Goal: Transaction & Acquisition: Purchase product/service

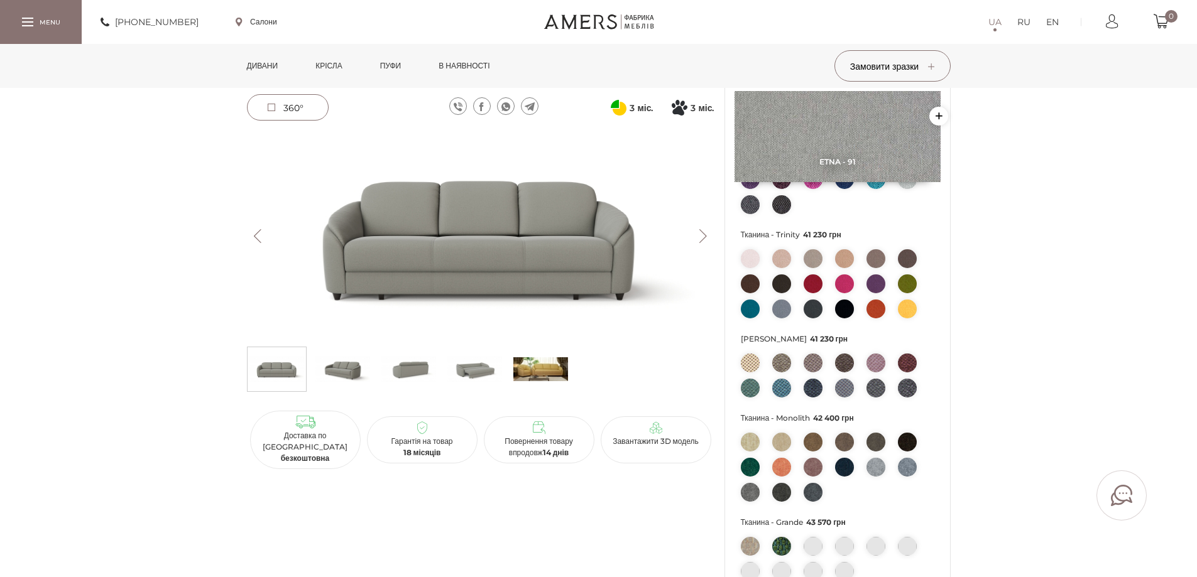
click at [255, 60] on link "Дивани" at bounding box center [263, 66] width 50 height 44
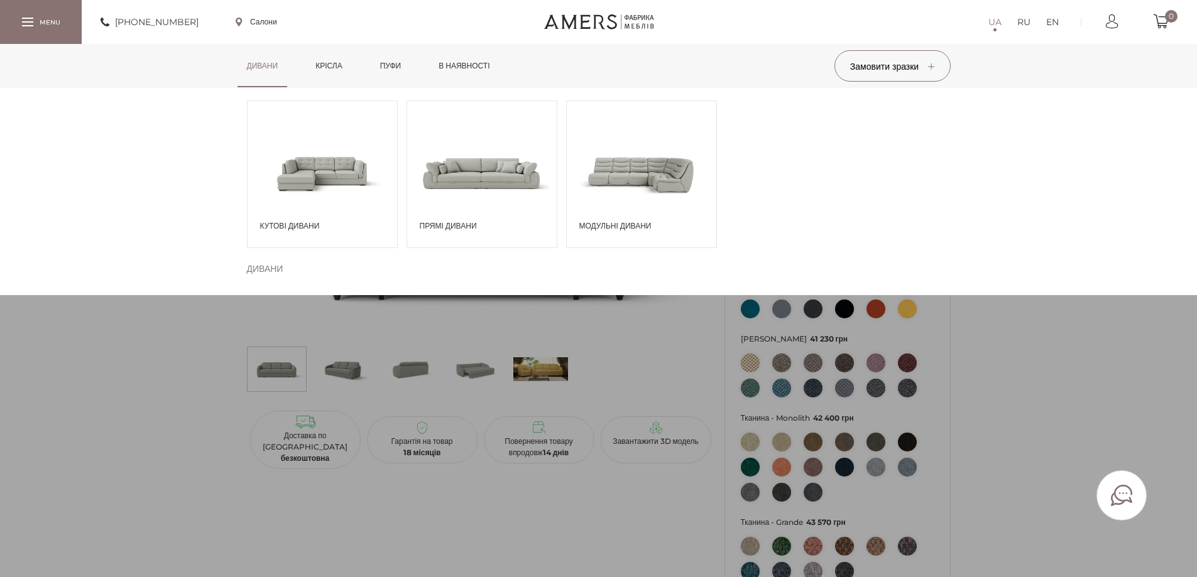
click at [333, 198] on span at bounding box center [323, 172] width 150 height 87
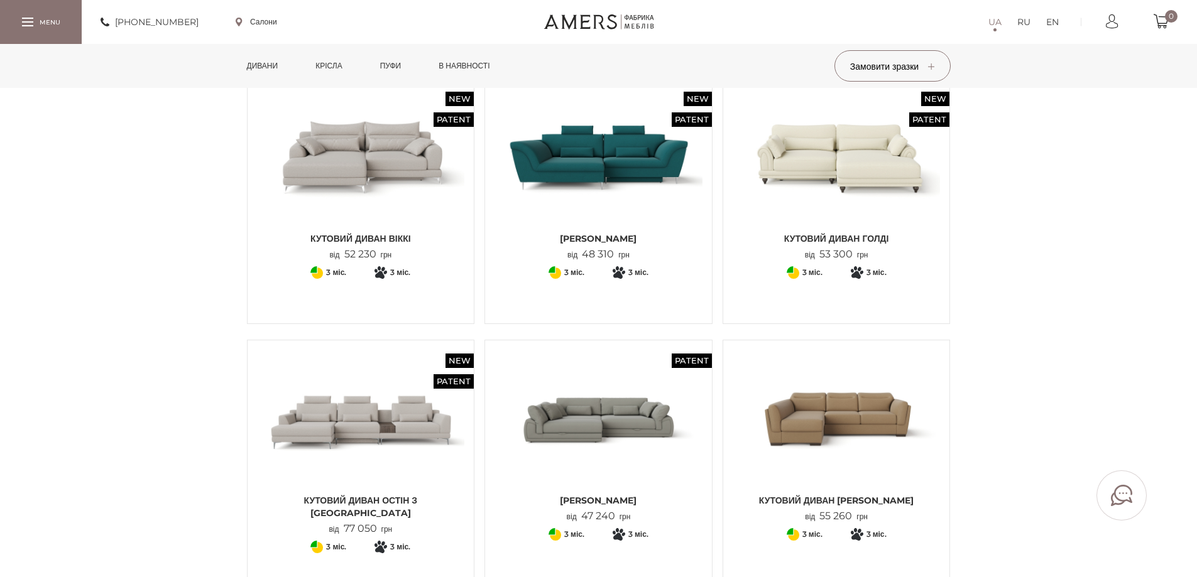
scroll to position [126, 0]
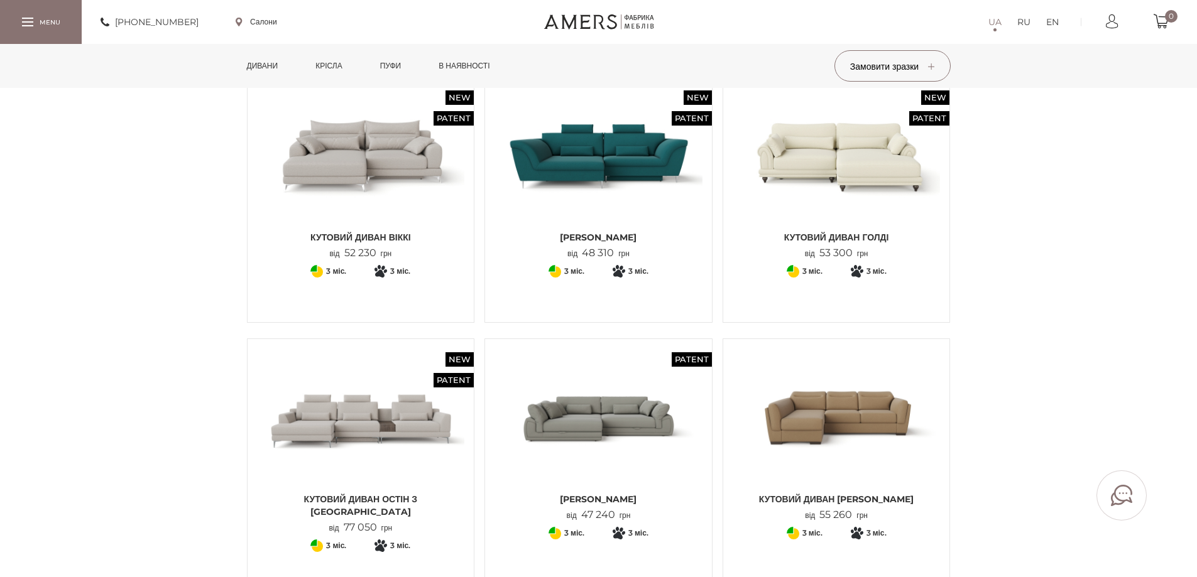
click at [802, 432] on img at bounding box center [837, 418] width 208 height 138
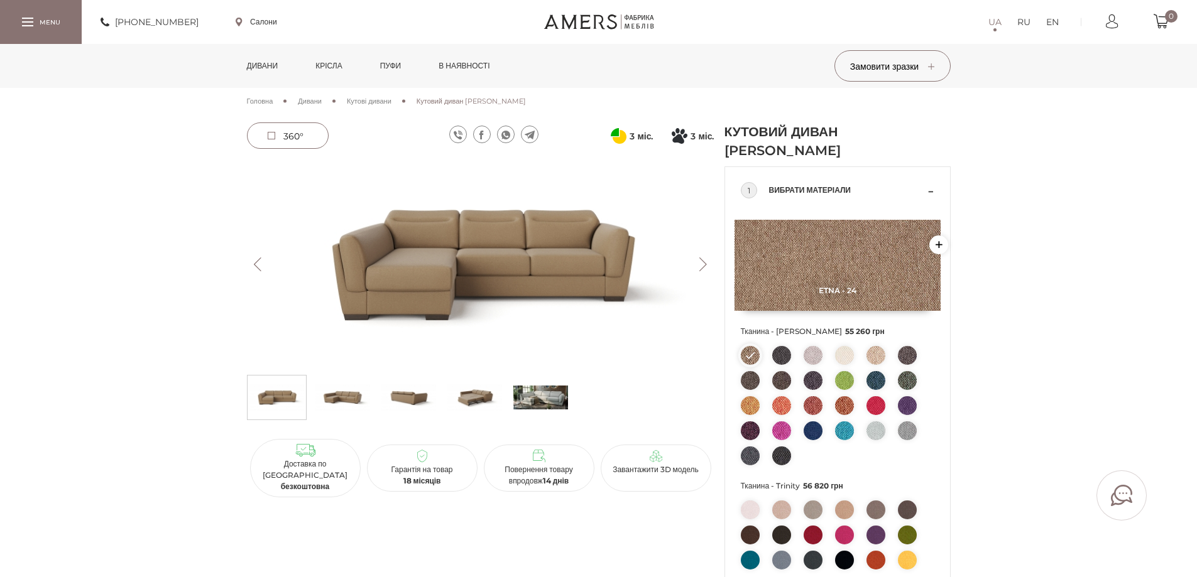
click at [489, 229] on img at bounding box center [481, 264] width 468 height 209
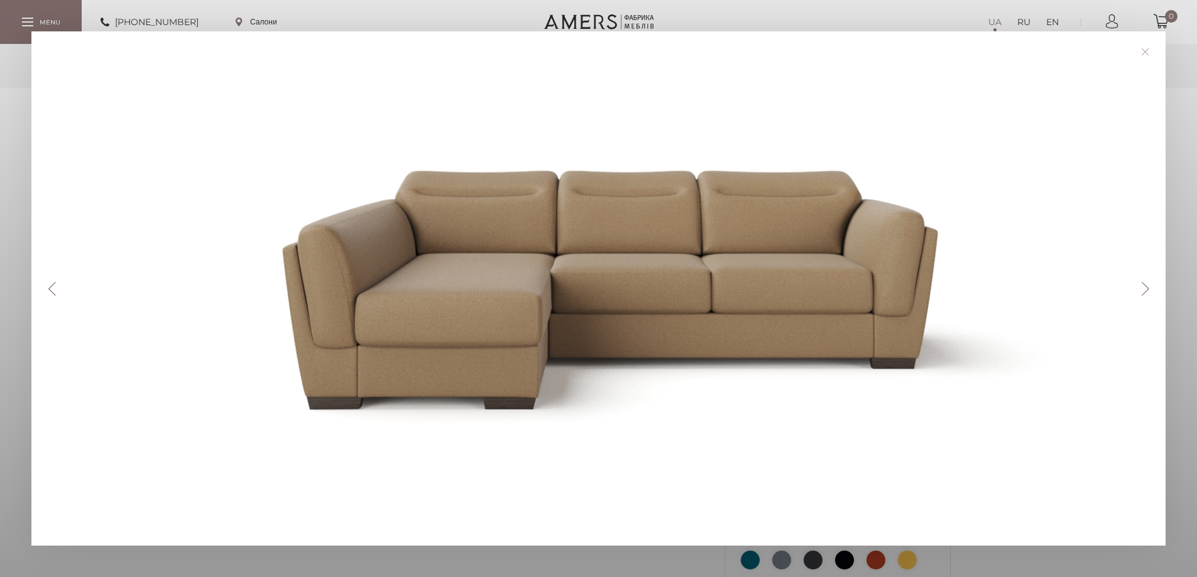
click at [1142, 274] on div "Previous Next" at bounding box center [598, 288] width 1134 height 515
click at [1156, 286] on button "Next" at bounding box center [1145, 289] width 22 height 14
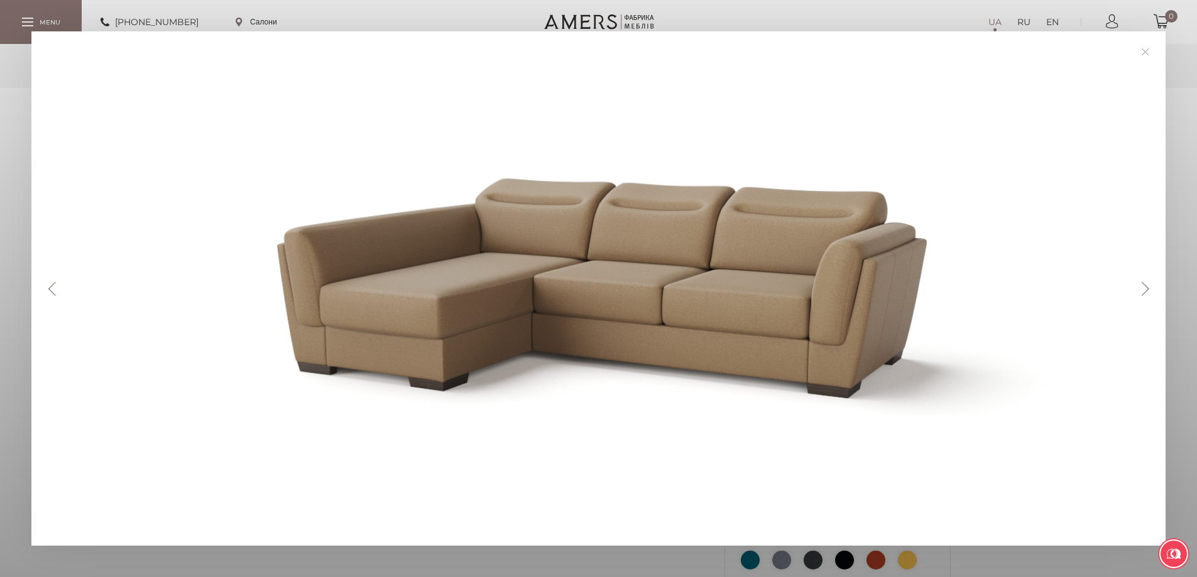
click at [1156, 291] on button "Next" at bounding box center [1145, 289] width 22 height 14
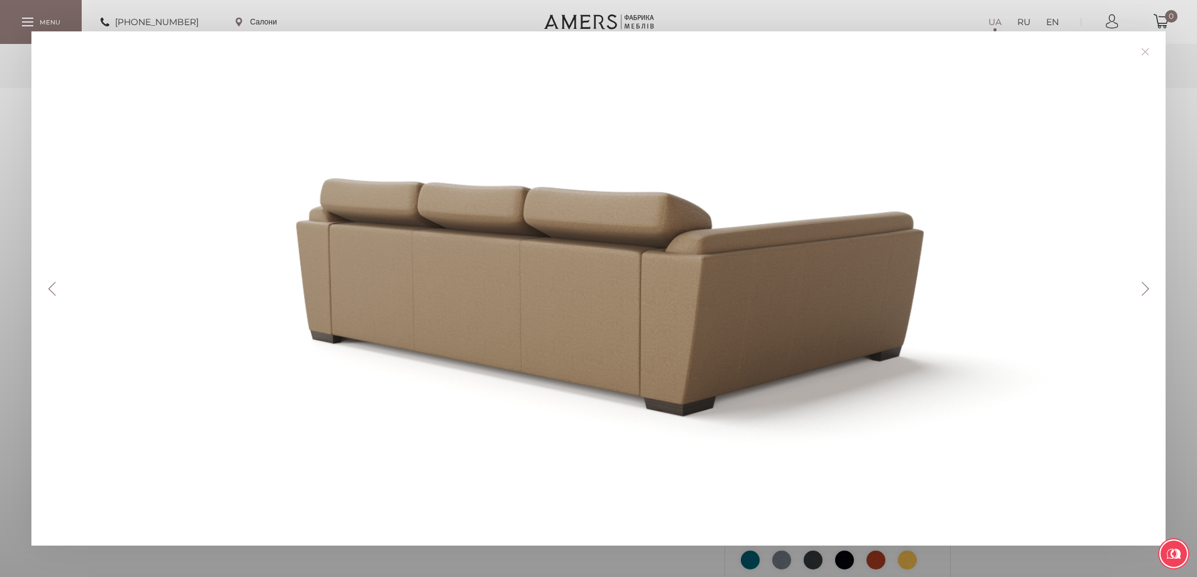
click at [1156, 291] on button "Next" at bounding box center [1145, 289] width 22 height 14
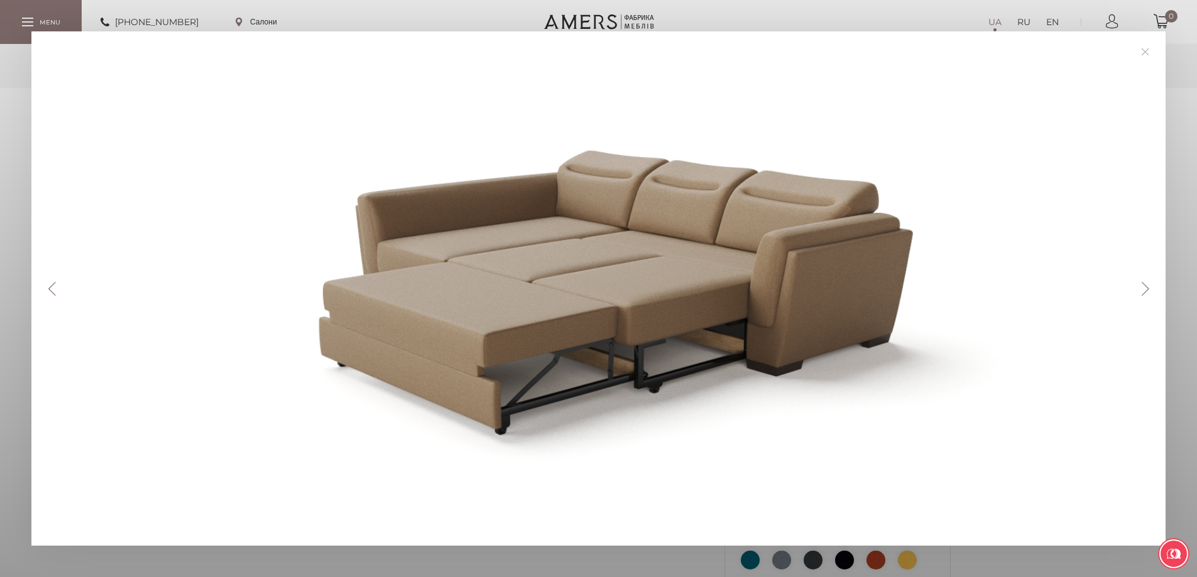
click at [1147, 298] on div "Previous Next" at bounding box center [598, 288] width 1134 height 515
click at [1142, 290] on button "Next" at bounding box center [1145, 289] width 22 height 14
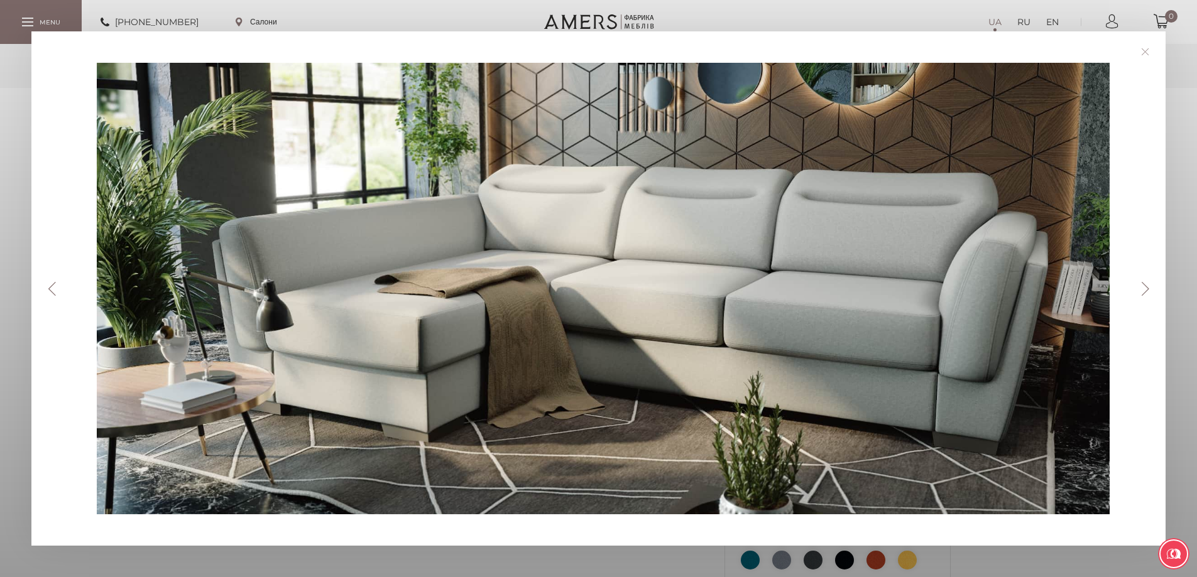
click at [1142, 290] on button "Next" at bounding box center [1145, 289] width 22 height 14
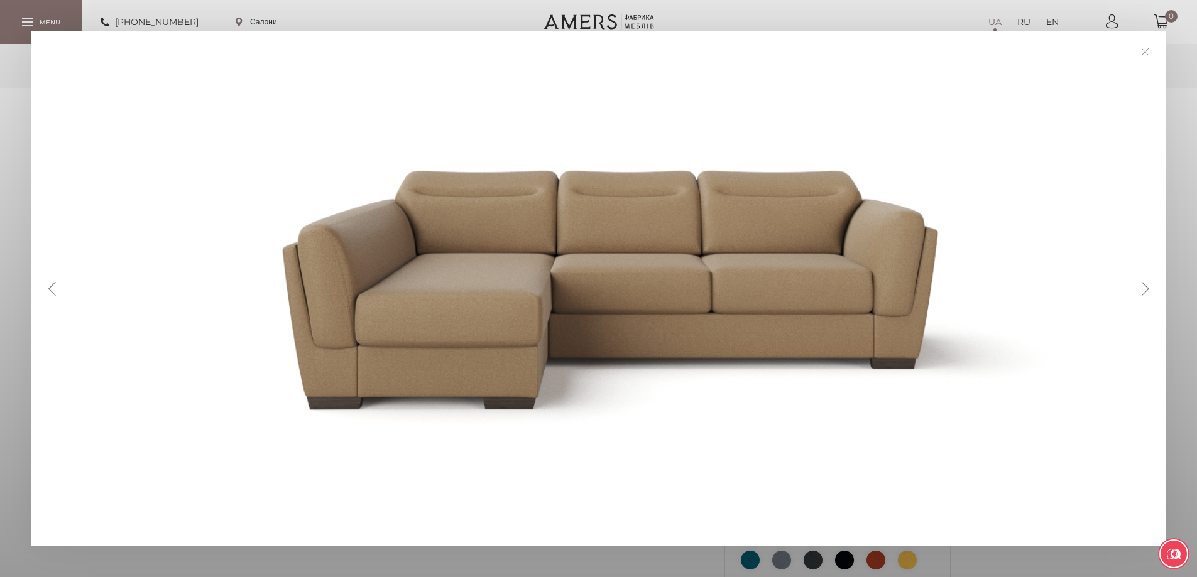
click at [1142, 290] on button "Next" at bounding box center [1145, 289] width 22 height 14
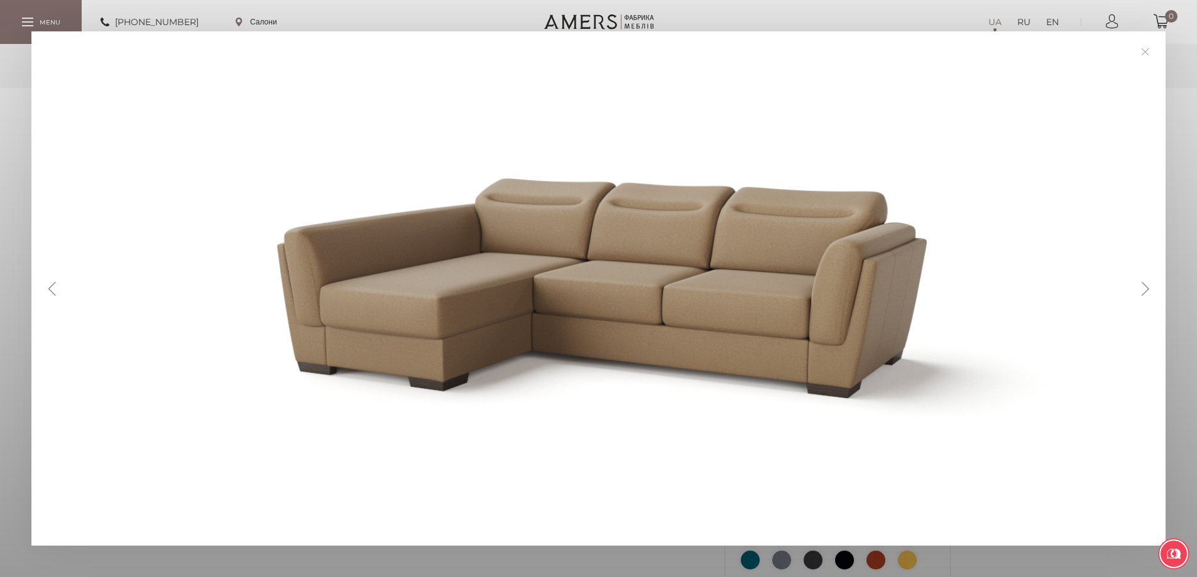
click at [1142, 290] on button "Next" at bounding box center [1145, 289] width 22 height 14
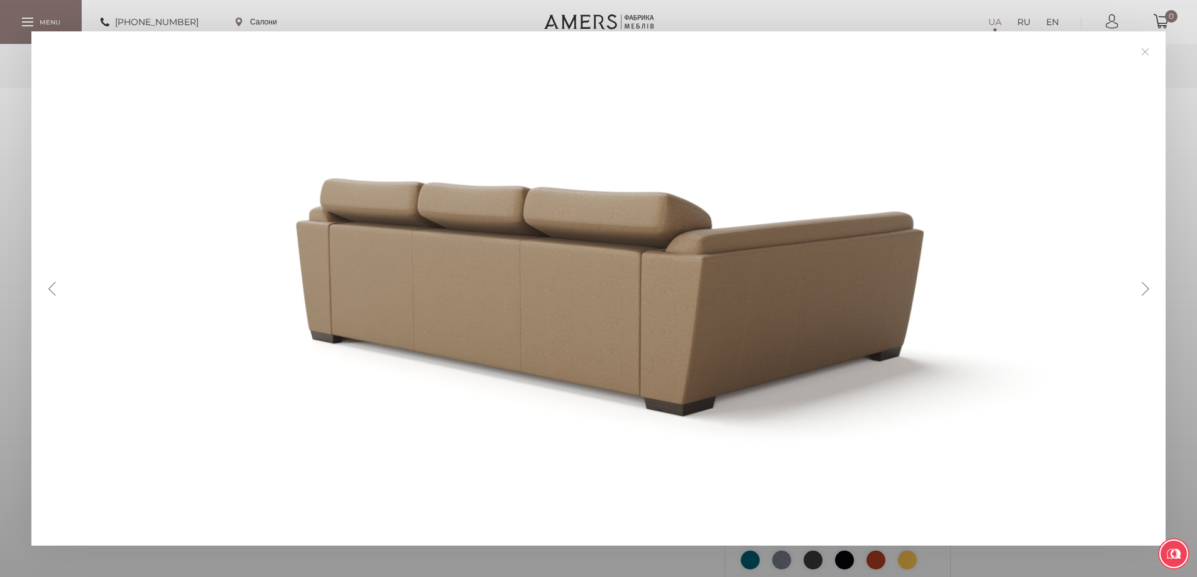
click at [1142, 290] on button "Next" at bounding box center [1145, 289] width 22 height 14
